Goal: Information Seeking & Learning: Learn about a topic

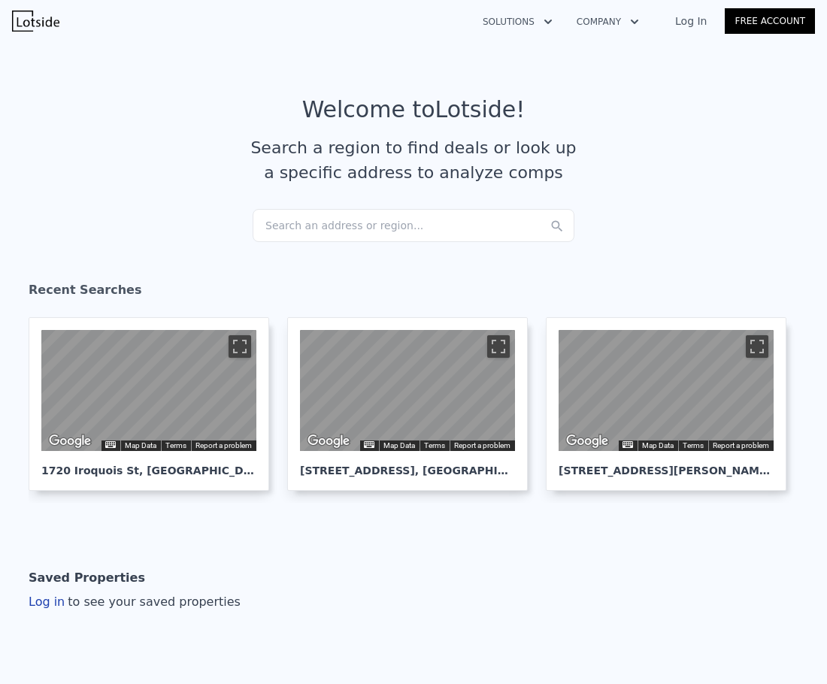
click at [388, 219] on div "Search an address or region..." at bounding box center [413, 225] width 322 height 33
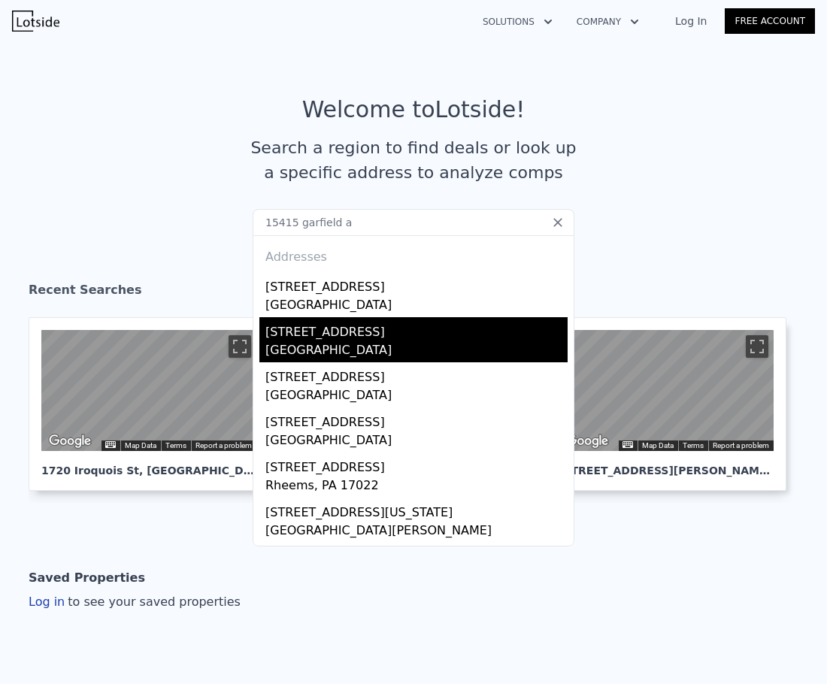
type input "15415 garfield a"
click at [393, 328] on div "[STREET_ADDRESS]" at bounding box center [416, 329] width 302 height 24
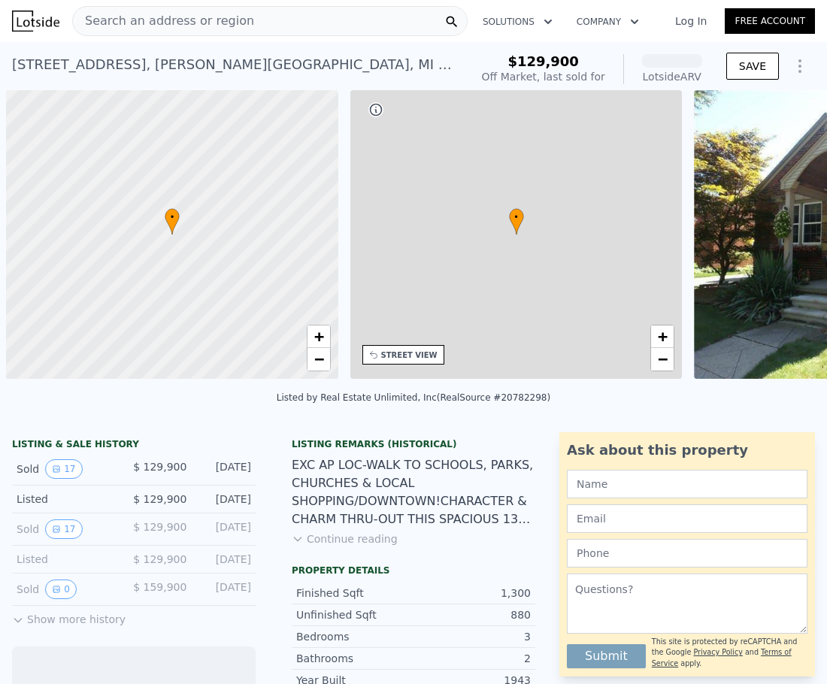
scroll to position [0, 6]
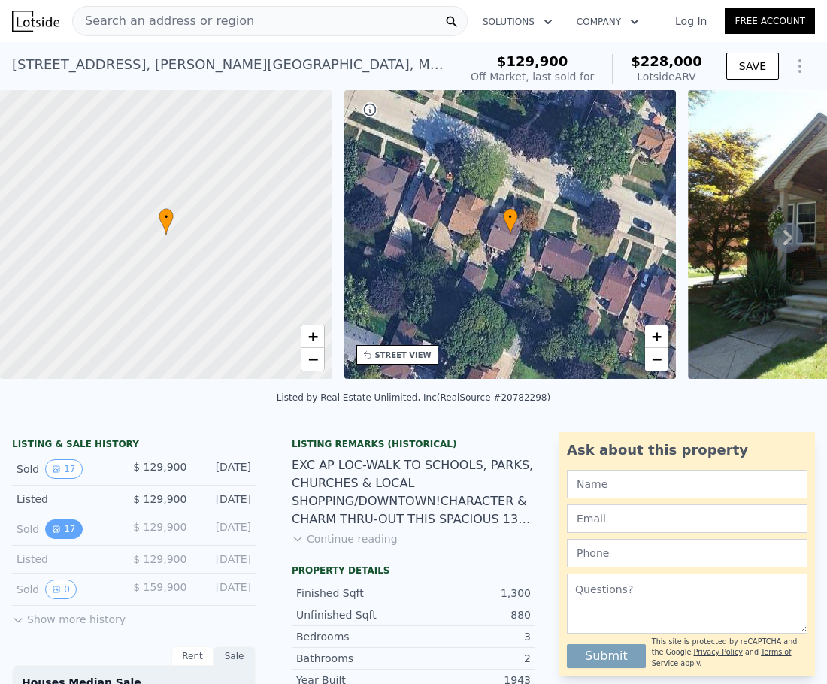
click at [74, 539] on button "17" at bounding box center [63, 529] width 37 height 20
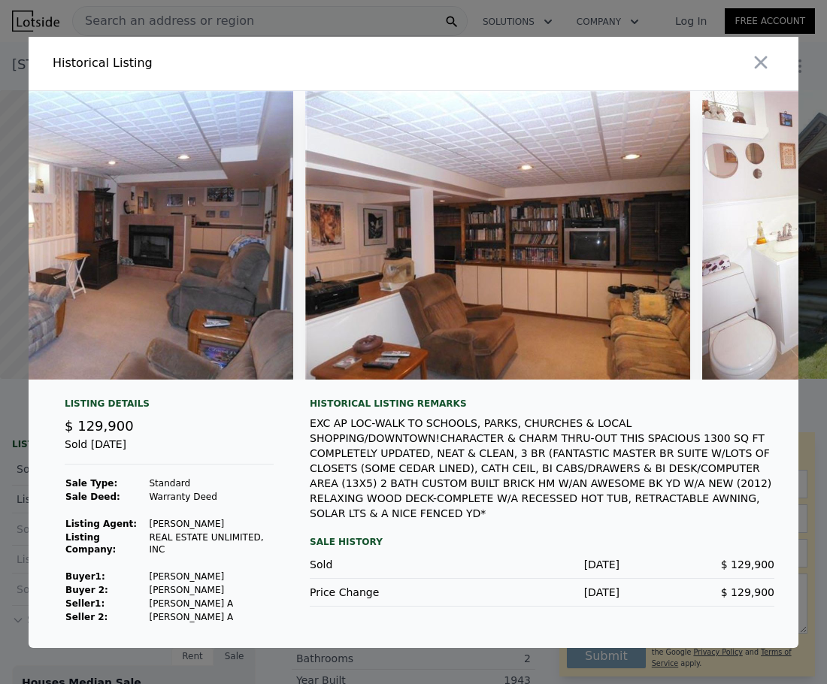
scroll to position [0, 5662]
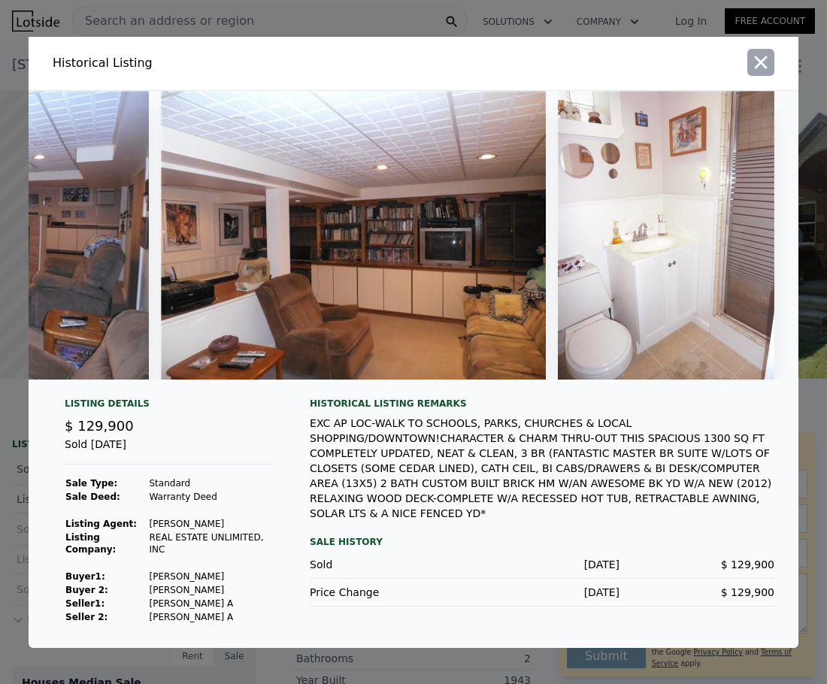
click at [756, 63] on icon "button" at bounding box center [760, 62] width 21 height 21
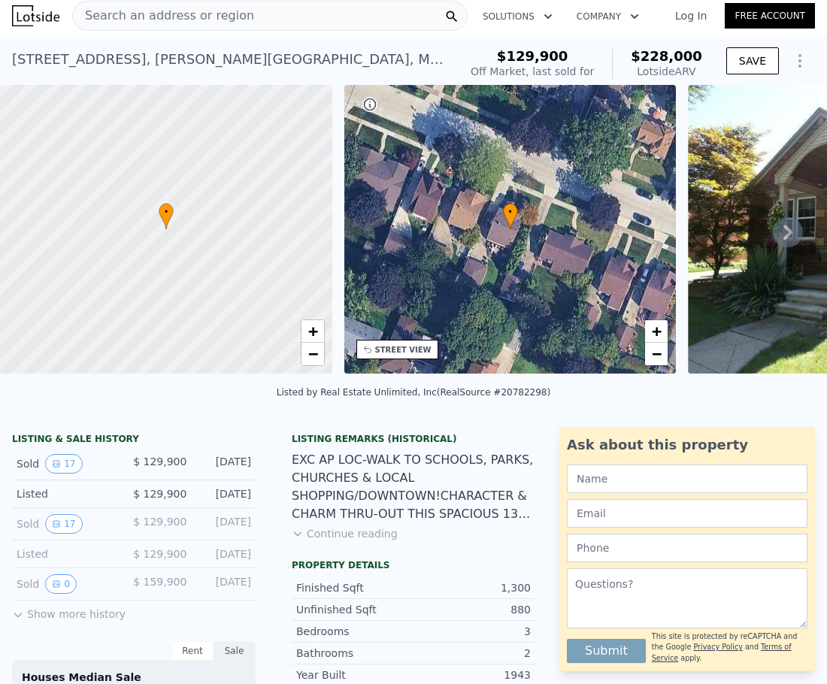
scroll to position [0, 0]
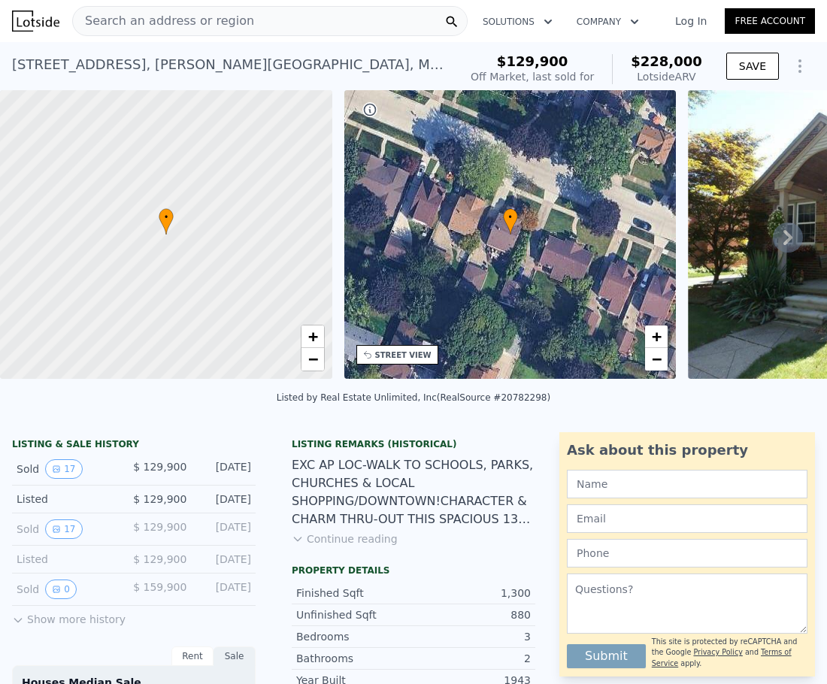
click at [258, 20] on div "Search an address or region" at bounding box center [269, 21] width 395 height 30
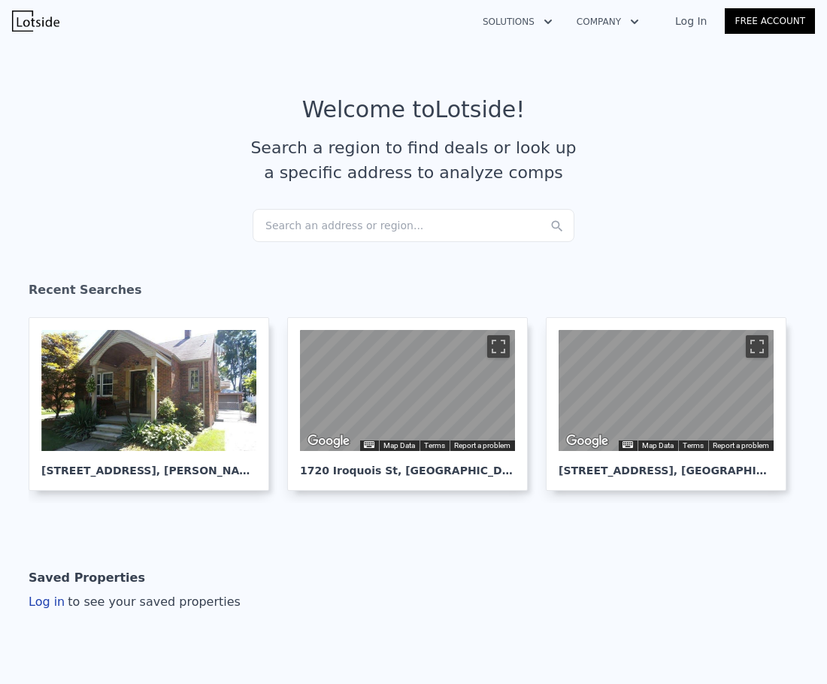
click at [319, 219] on div "Search an address or region..." at bounding box center [413, 225] width 322 height 33
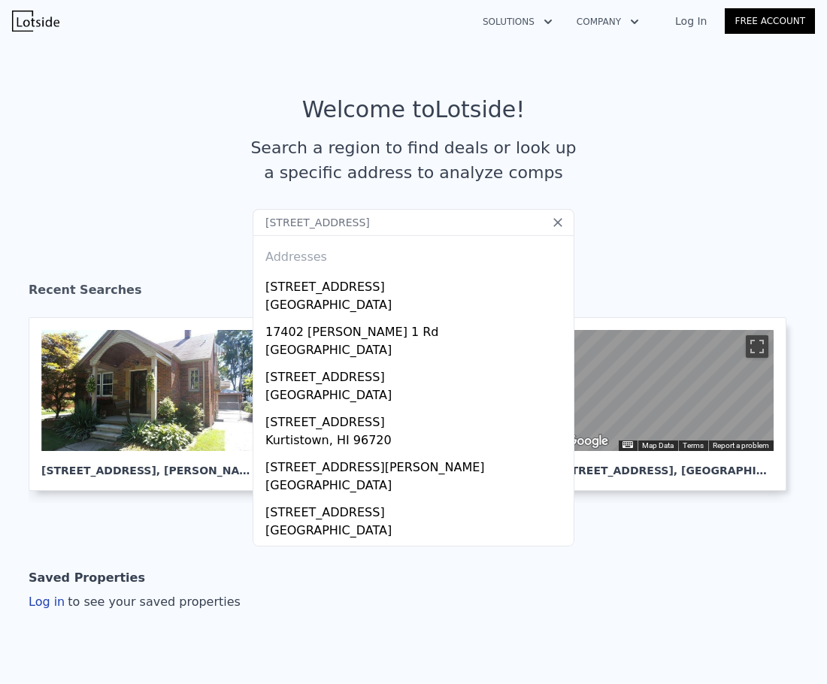
type input "[STREET_ADDRESS]"
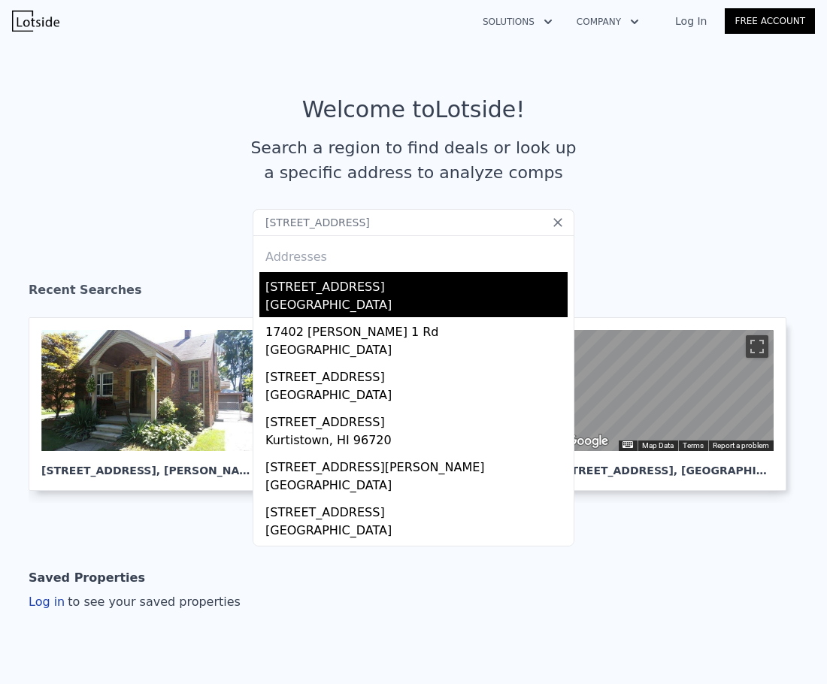
click at [383, 295] on div "[STREET_ADDRESS]" at bounding box center [416, 284] width 302 height 24
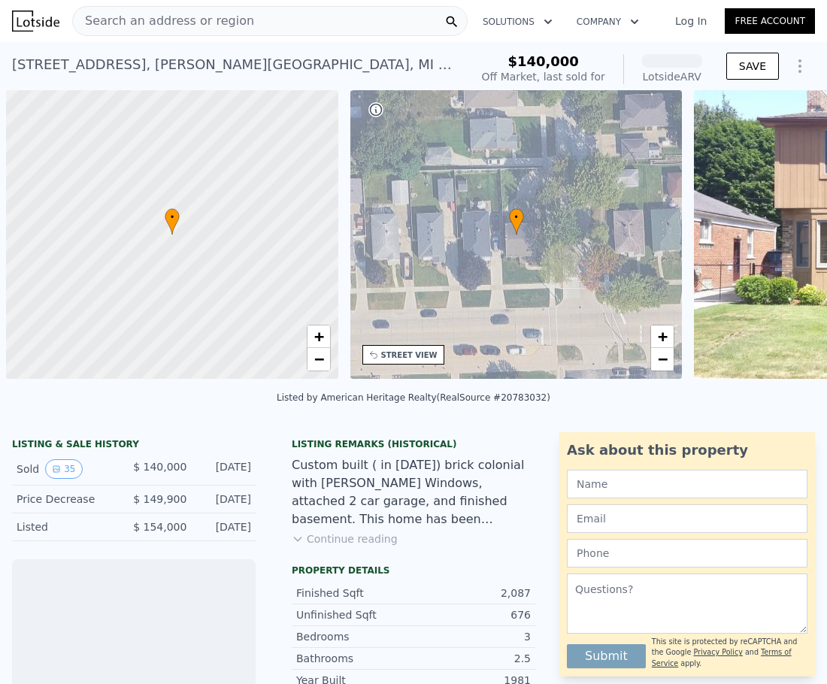
scroll to position [0, 6]
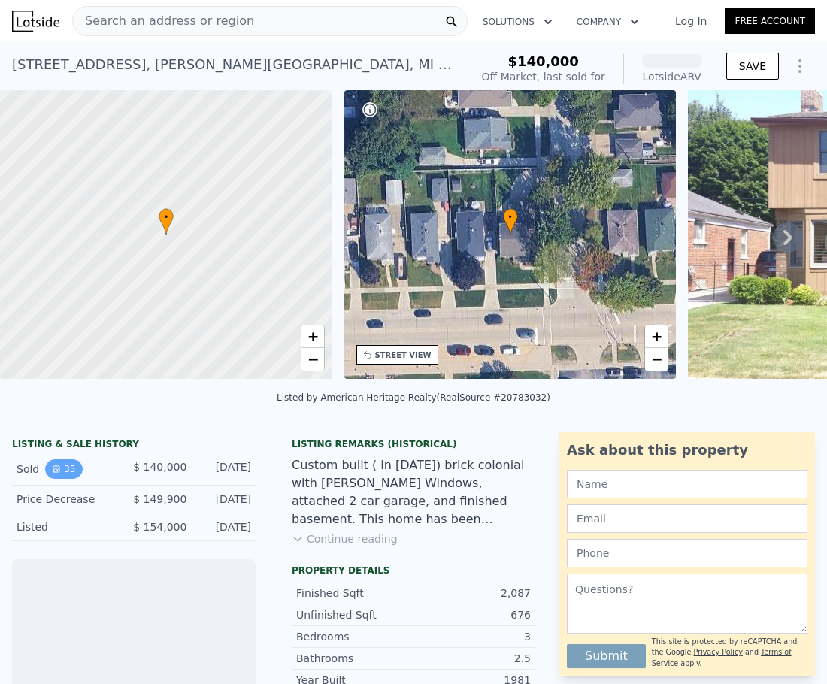
click at [66, 479] on button "35" at bounding box center [63, 469] width 37 height 20
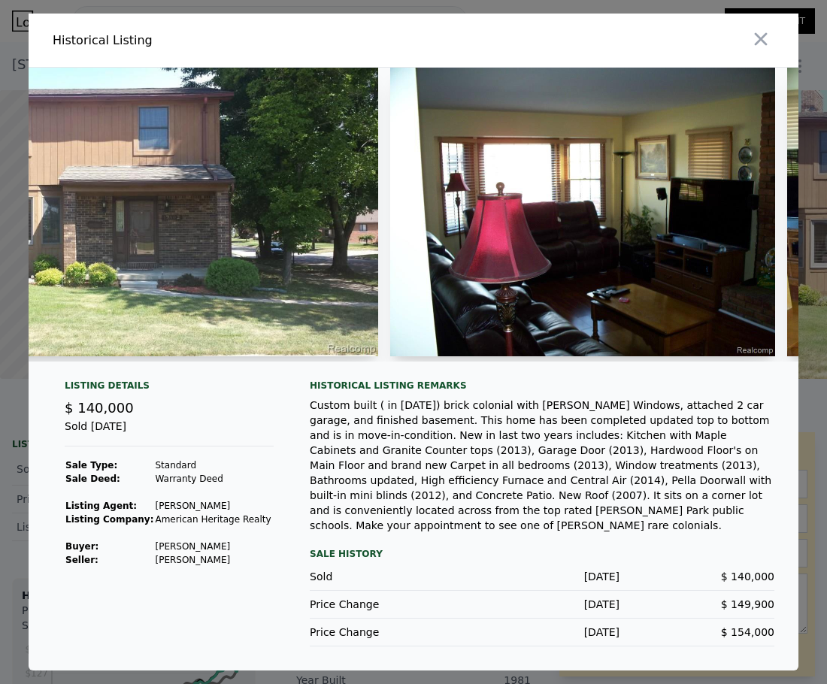
scroll to position [0, 115]
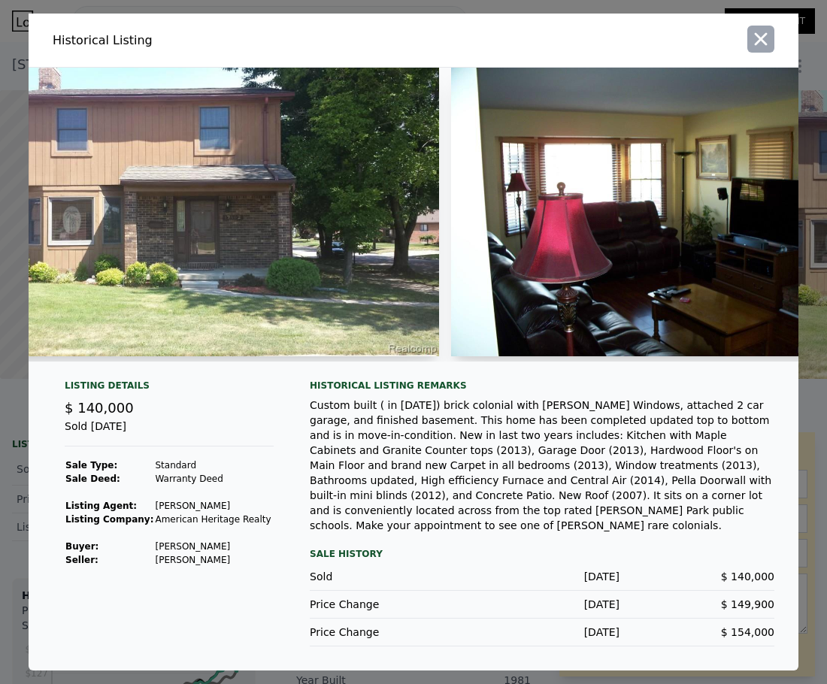
click at [752, 47] on icon "button" at bounding box center [760, 39] width 21 height 21
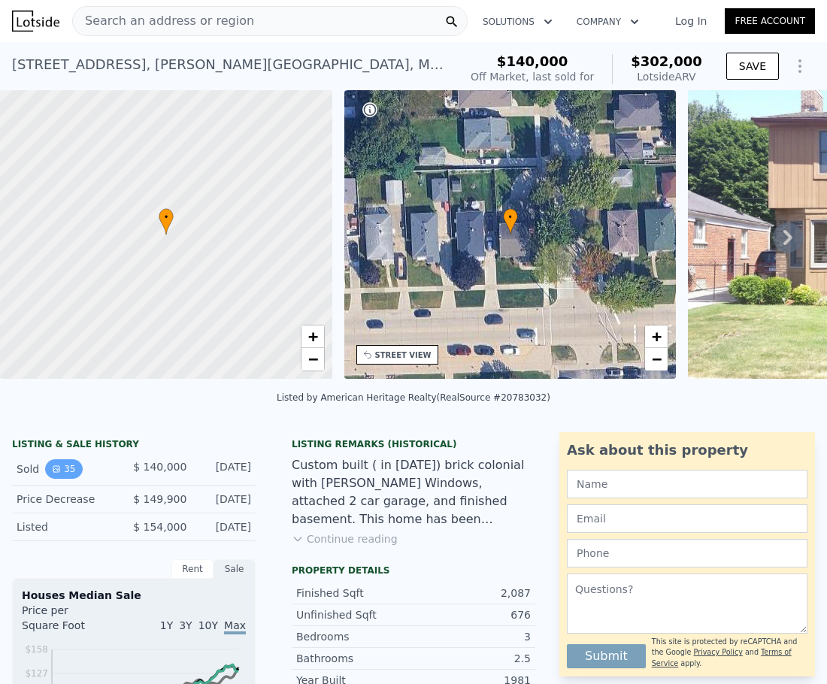
click at [68, 479] on button "35" at bounding box center [63, 469] width 37 height 20
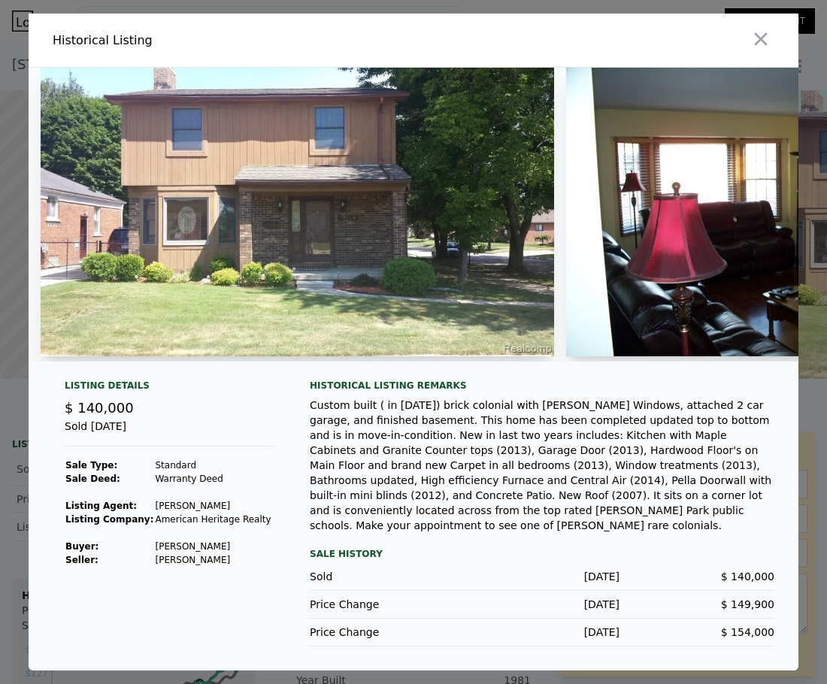
click at [775, 46] on div at bounding box center [608, 40] width 379 height 53
click at [760, 50] on icon "button" at bounding box center [760, 39] width 21 height 21
